Goal: Use online tool/utility: Utilize a website feature to perform a specific function

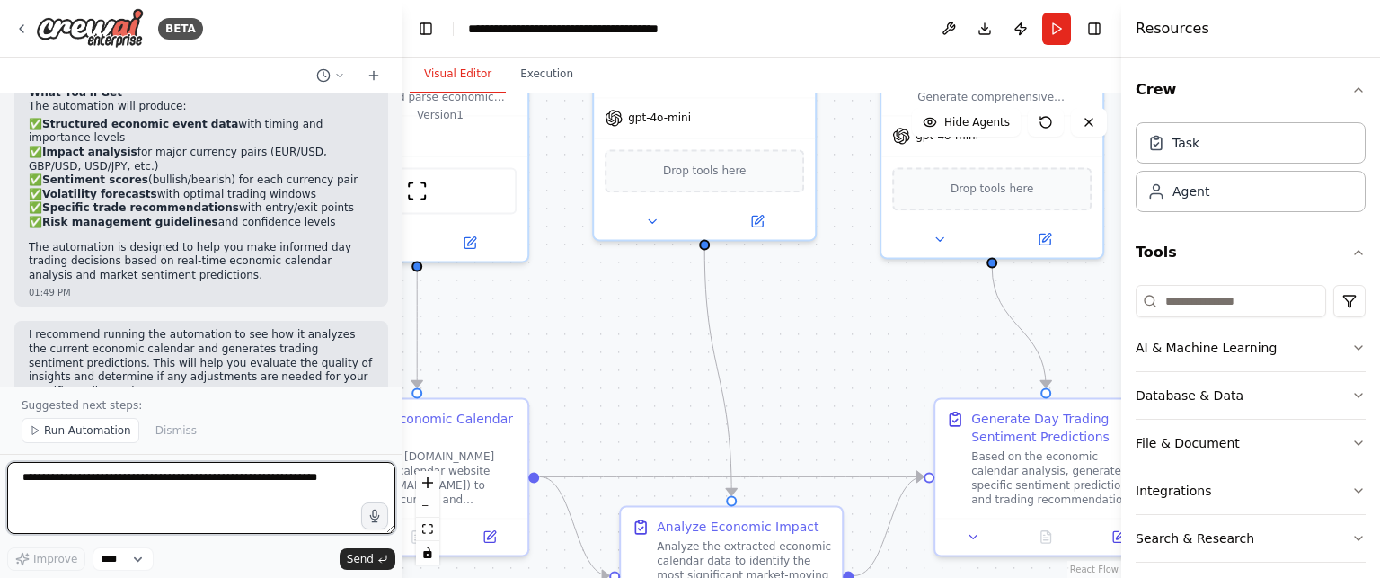
click at [216, 488] on textarea at bounding box center [201, 498] width 388 height 72
type textarea "**********"
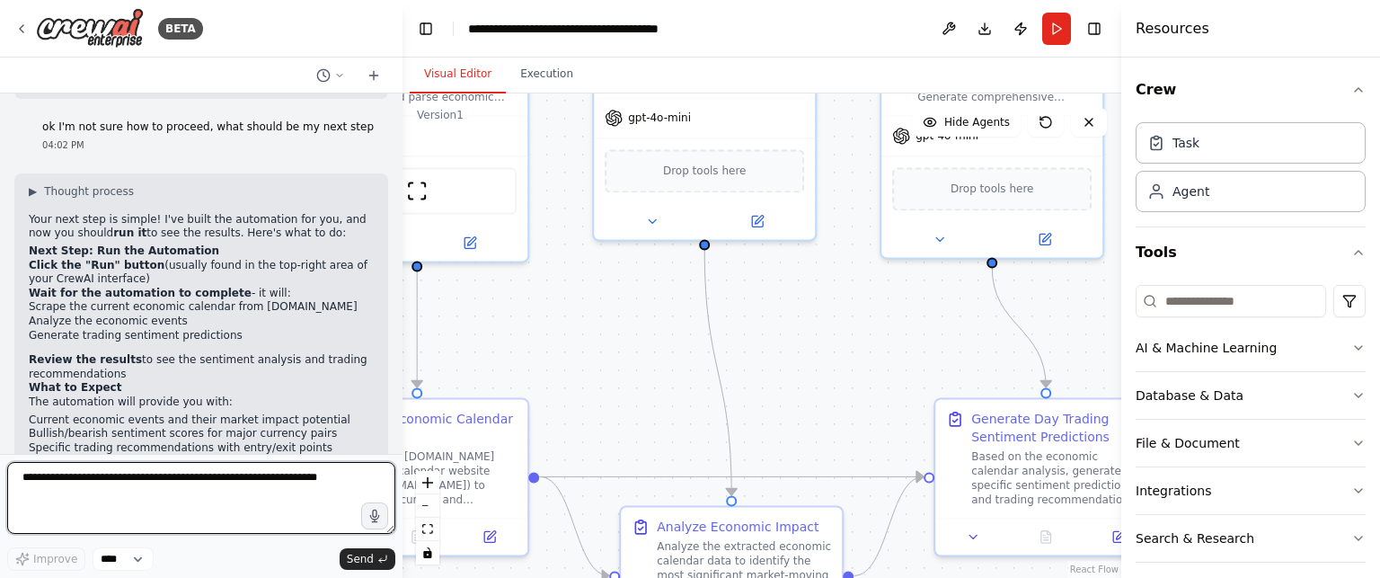
scroll to position [1813, 0]
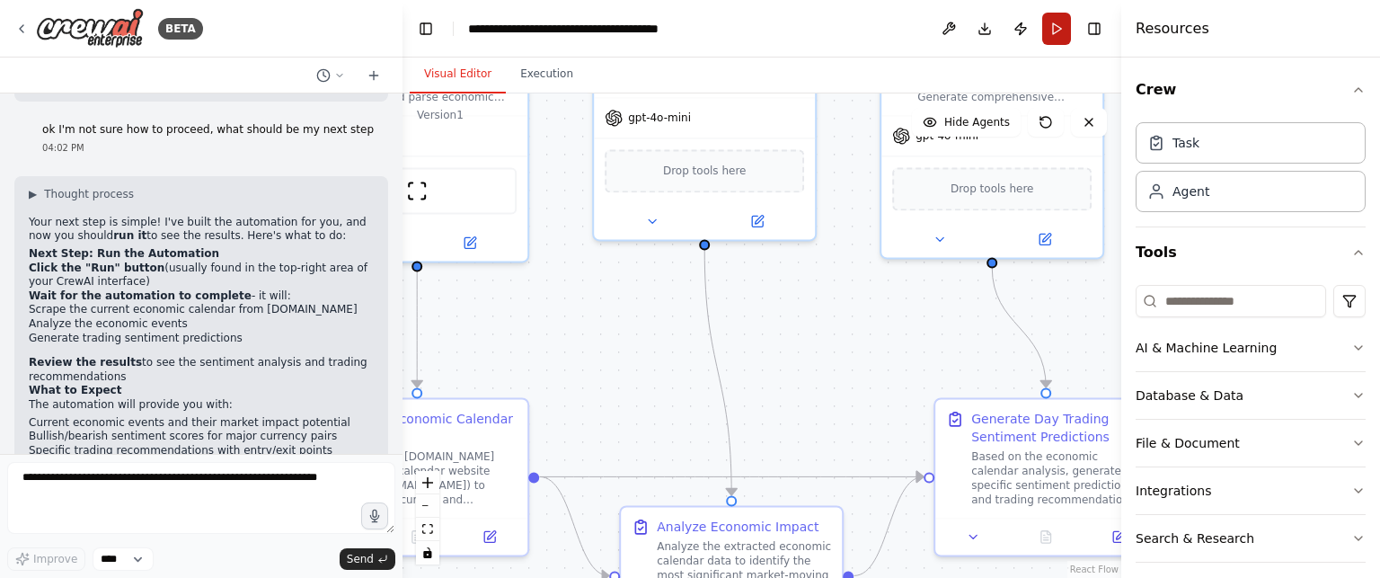
click at [1052, 35] on button "Run" at bounding box center [1056, 29] width 29 height 32
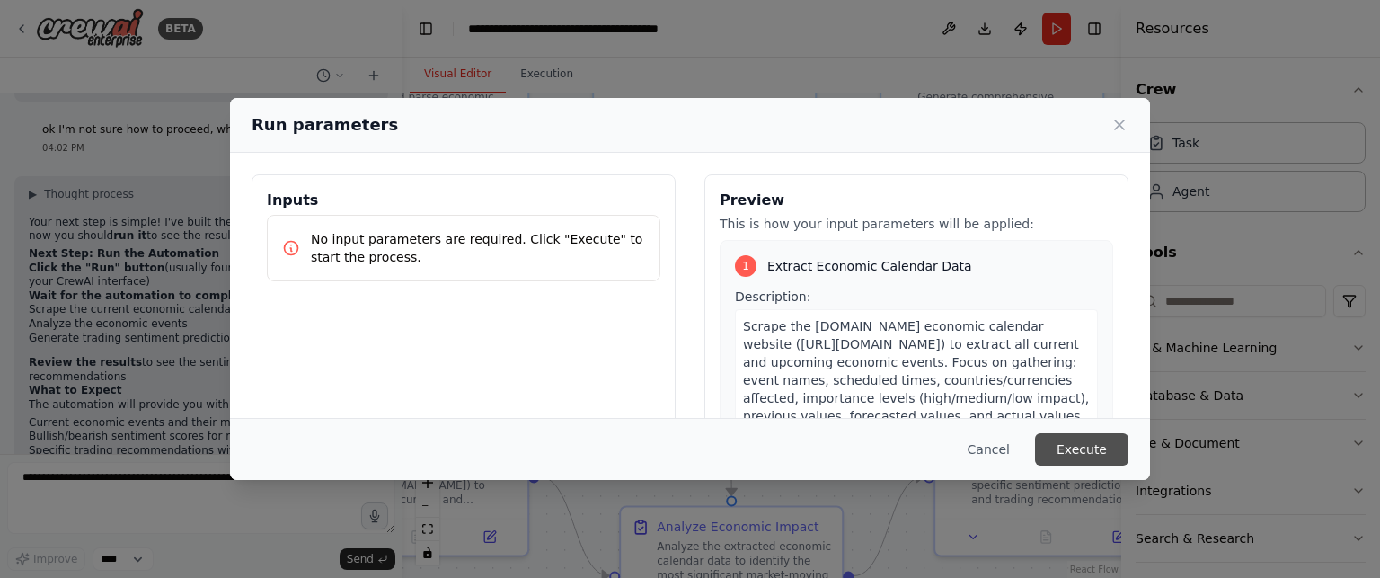
click at [1085, 449] on button "Execute" at bounding box center [1081, 449] width 93 height 32
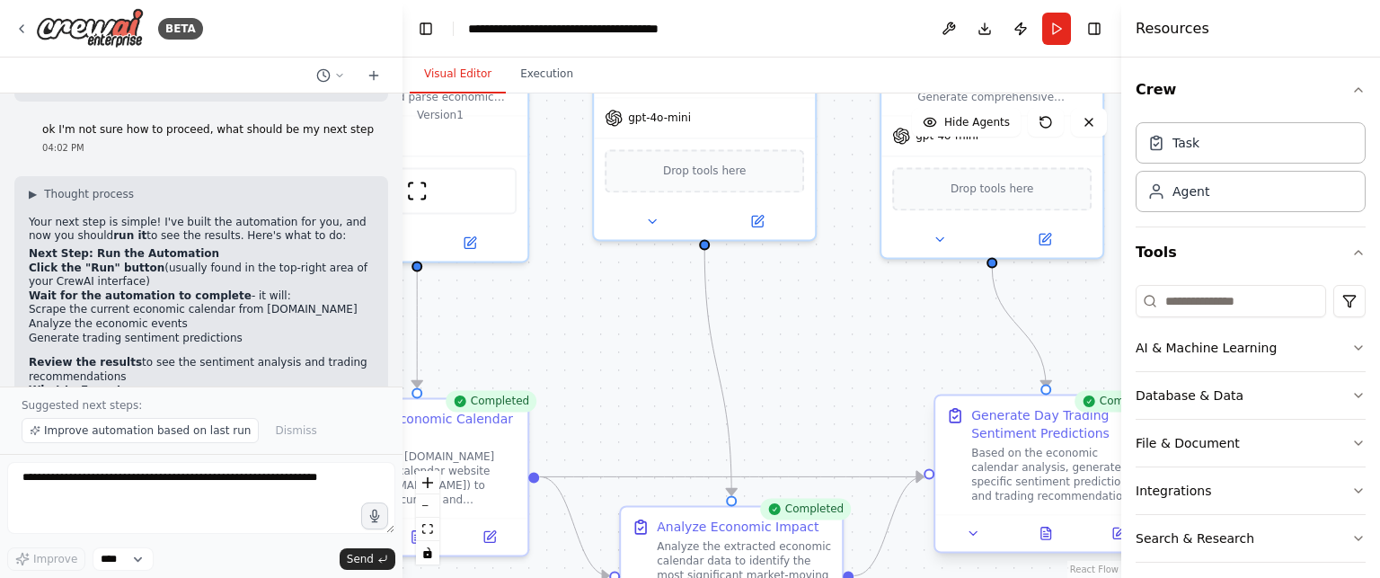
click at [1046, 450] on div "Based on the economic calendar analysis, generate specific sentiment prediction…" at bounding box center [1058, 474] width 174 height 57
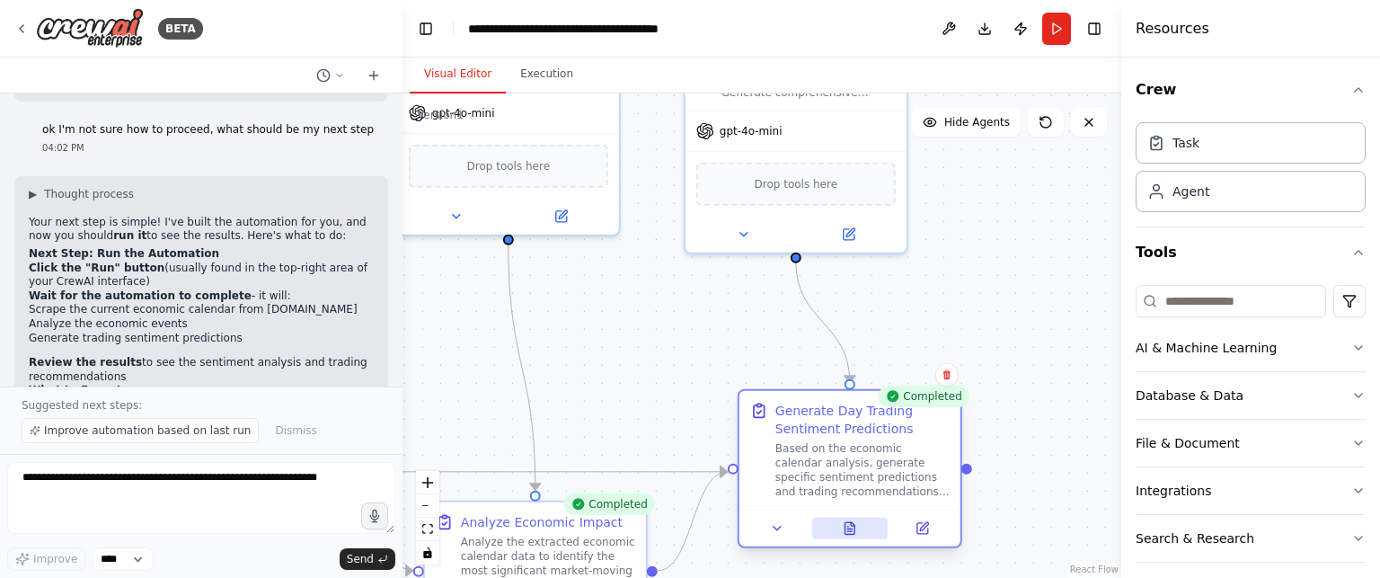
click at [849, 527] on icon at bounding box center [849, 528] width 10 height 12
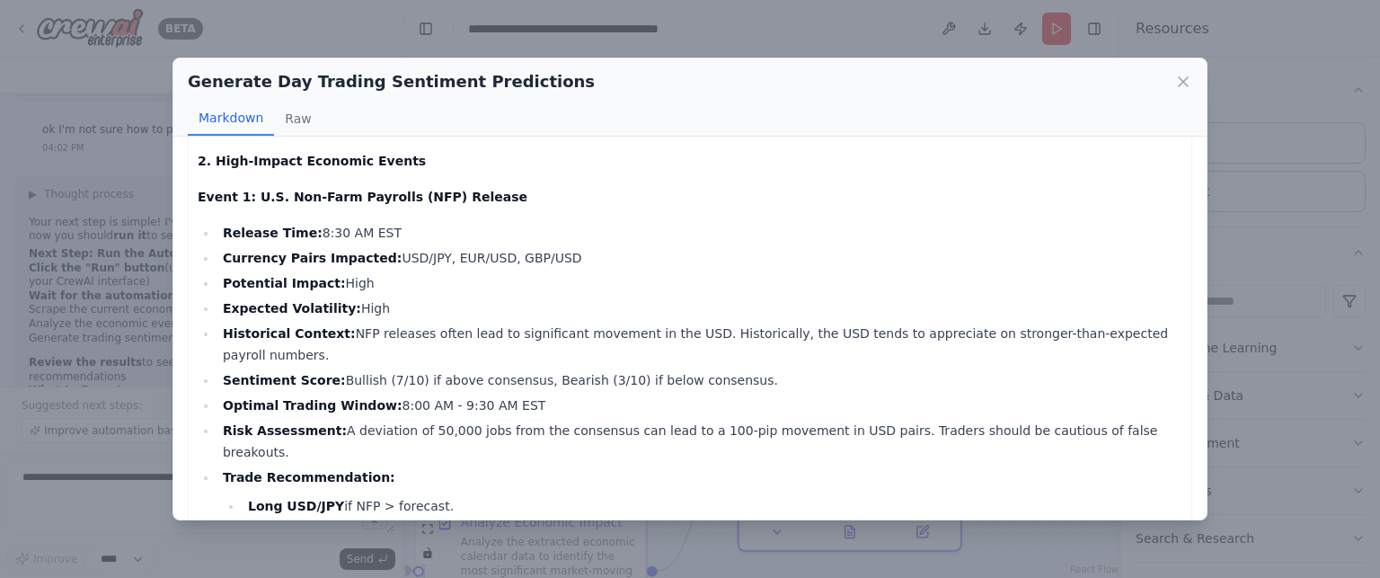
scroll to position [178, 0]
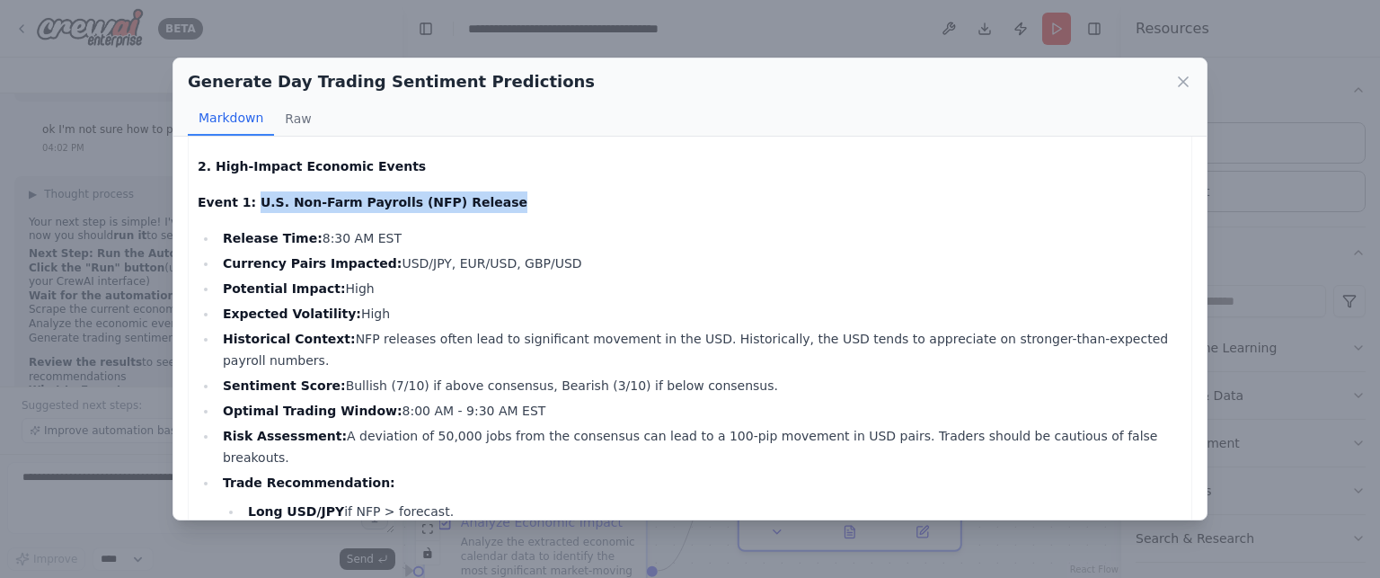
drag, startPoint x: 455, startPoint y: 175, endPoint x: 245, endPoint y: 186, distance: 210.5
click at [245, 191] on p "Event 1: U.S. Non-Farm Payrolls (NFP) Release" at bounding box center [690, 202] width 984 height 22
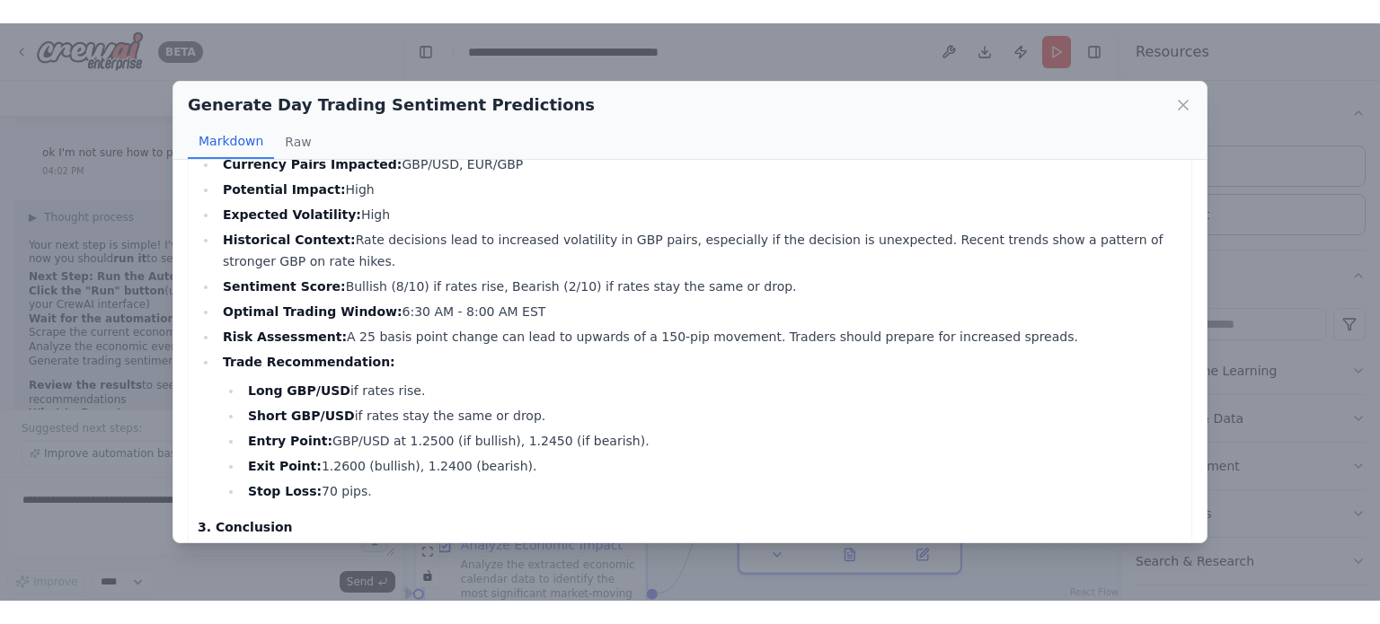
scroll to position [1637, 0]
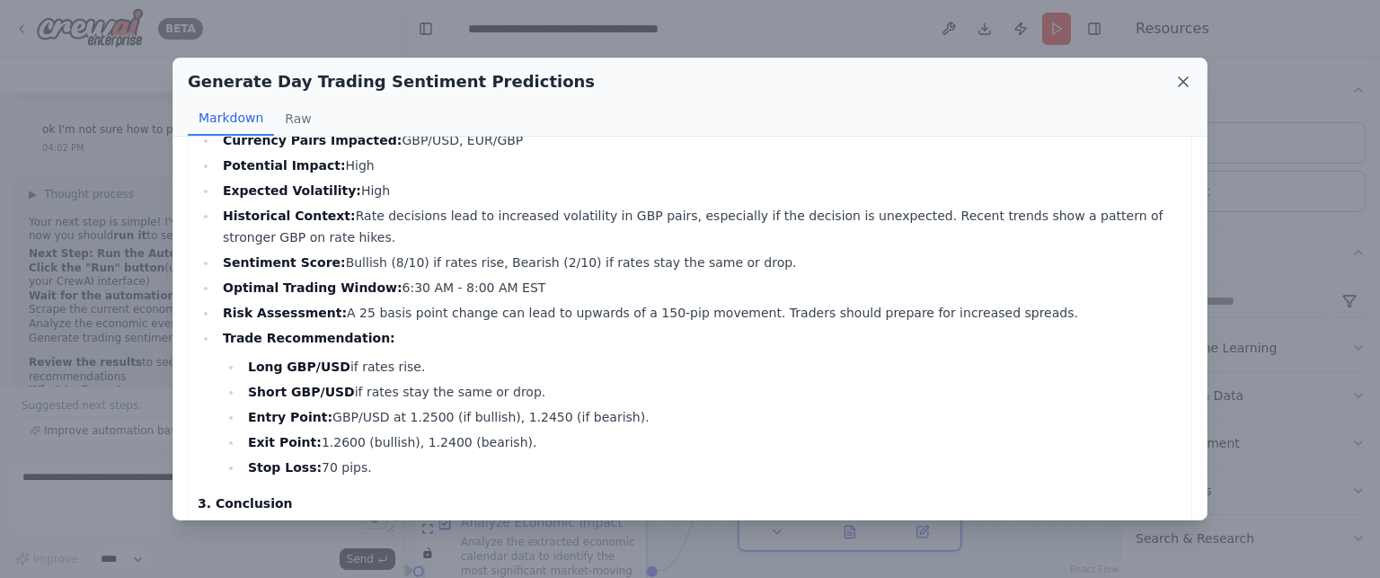
click at [1186, 80] on icon at bounding box center [1182, 81] width 9 height 9
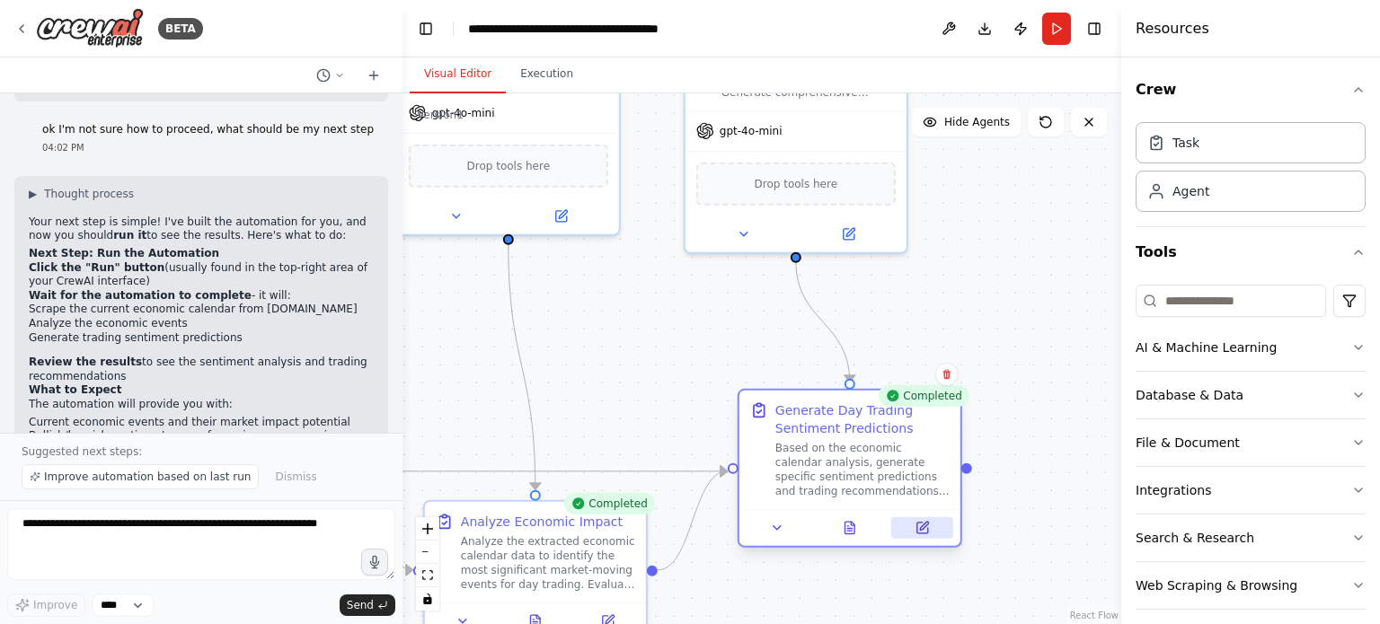
click at [923, 524] on icon at bounding box center [924, 526] width 8 height 8
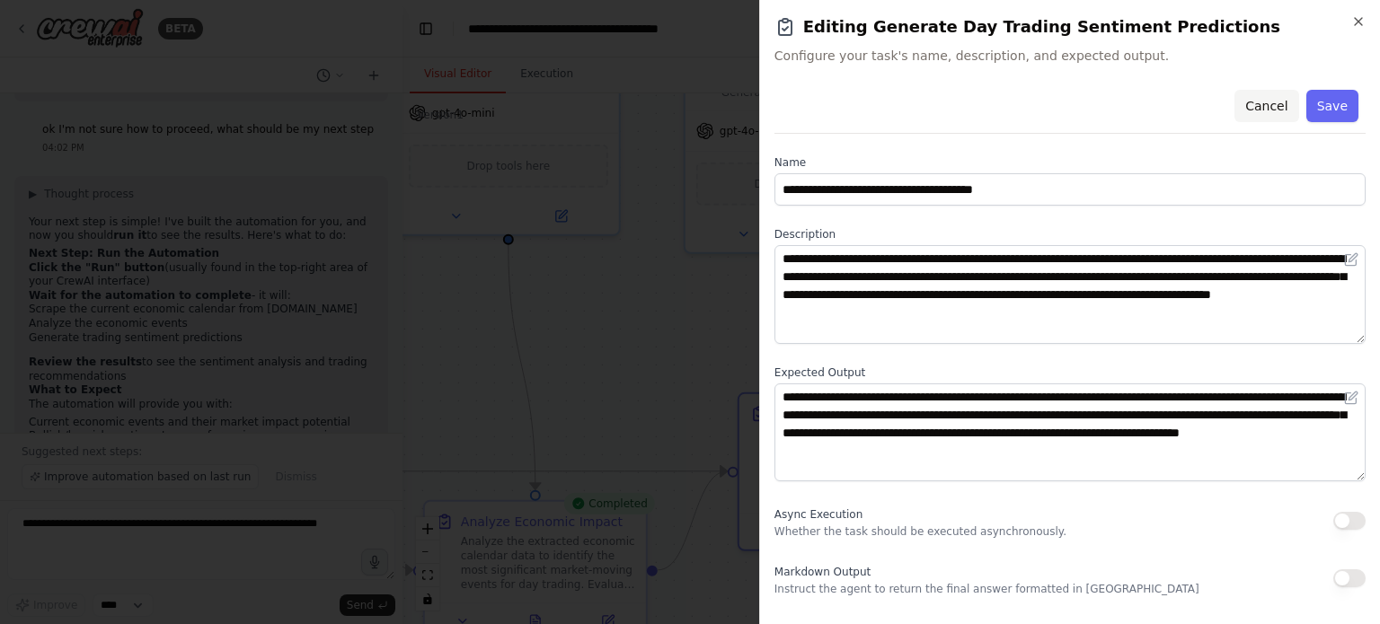
click at [1261, 109] on button "Cancel" at bounding box center [1266, 106] width 64 height 32
